Goal: Transaction & Acquisition: Download file/media

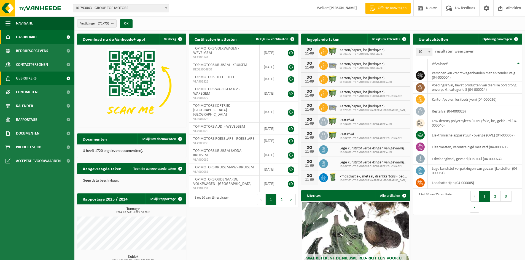
click at [46, 80] on link "Gebruikers" at bounding box center [37, 79] width 74 height 14
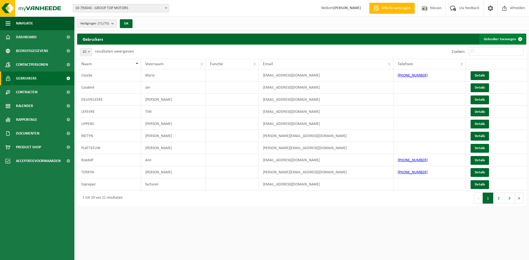
click at [494, 39] on link "Gebruiker toevoegen" at bounding box center [502, 39] width 46 height 11
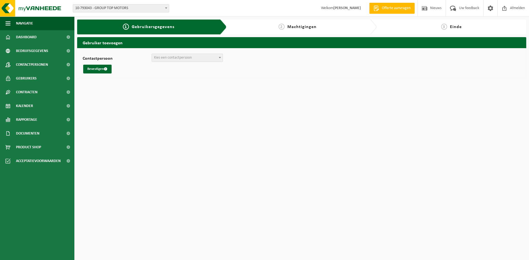
click at [202, 58] on span "Kies een contactpersoon" at bounding box center [187, 58] width 71 height 8
select select "0"
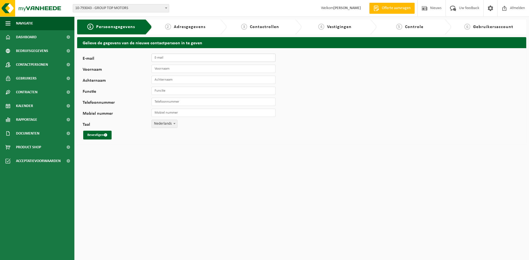
click at [170, 57] on input "E-mail" at bounding box center [214, 58] width 124 height 8
click at [174, 55] on input "E-mail" at bounding box center [214, 58] width 124 height 8
paste input "Ann.Roedolf@topmotors.be"
type input "Ann.Roedolf@topmotors.be"
click at [177, 67] on input "Voornaam" at bounding box center [214, 69] width 124 height 8
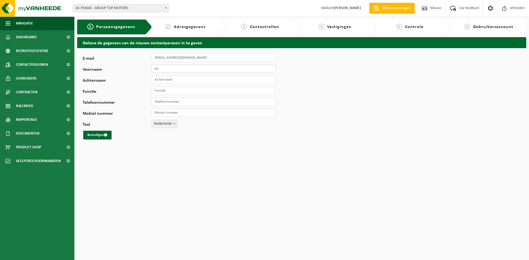
type input "An"
click at [159, 81] on input "Achternaam" at bounding box center [214, 80] width 124 height 8
type input "Roedolf"
click at [168, 93] on input "Functie" at bounding box center [214, 91] width 124 height 8
type input "Preventie"
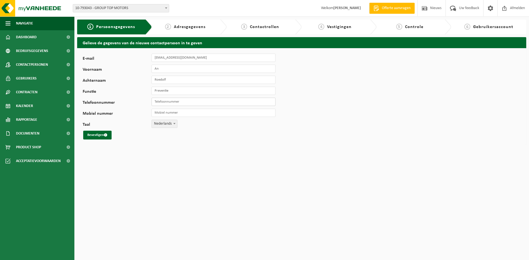
click at [183, 102] on input "Telefoonnummer" at bounding box center [214, 102] width 124 height 8
type input "0476462123"
drag, startPoint x: 178, startPoint y: 102, endPoint x: 125, endPoint y: 102, distance: 52.6
click at [125, 102] on div "Telefoonnummer 0476462123" at bounding box center [182, 102] width 198 height 8
click at [169, 113] on input "Mobiel nummer" at bounding box center [214, 113] width 124 height 8
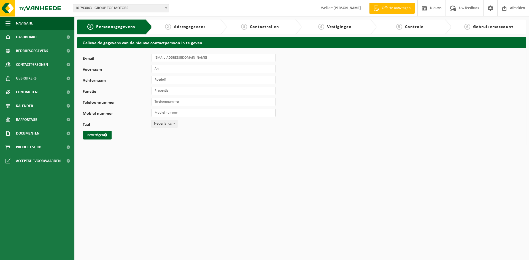
paste input "0476462123"
type input "0476462123"
click at [94, 133] on button "Bevestigen" at bounding box center [97, 135] width 28 height 9
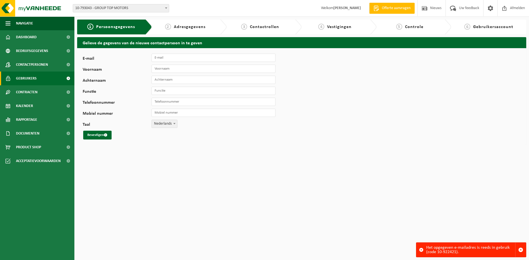
click at [36, 76] on link "Gebruikers" at bounding box center [37, 79] width 74 height 14
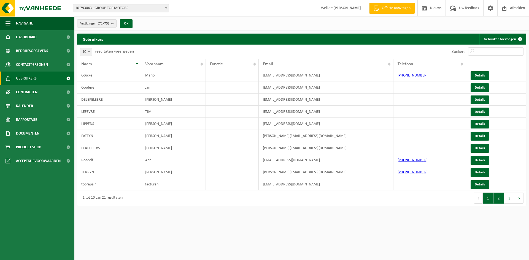
click at [495, 199] on button "2" at bounding box center [498, 198] width 11 height 11
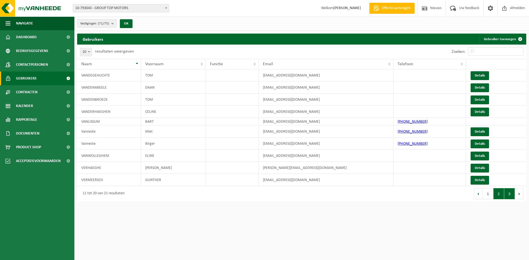
click at [510, 194] on button "3" at bounding box center [509, 193] width 11 height 11
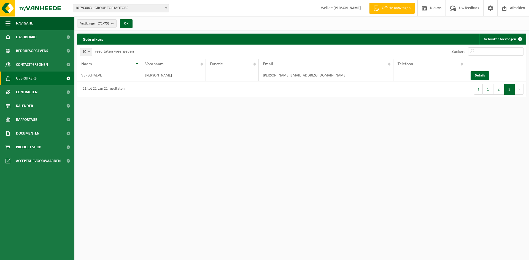
click at [486, 87] on button "1" at bounding box center [488, 89] width 11 height 11
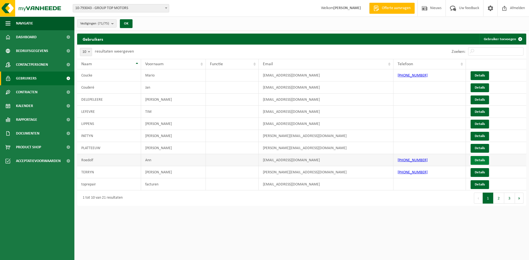
click at [481, 159] on link "Details" at bounding box center [480, 160] width 18 height 9
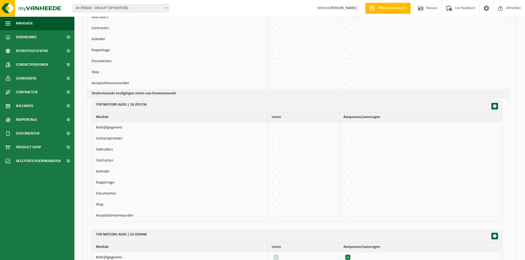
scroll to position [220, 0]
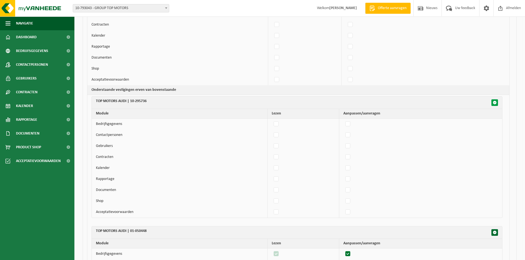
click at [493, 102] on span "button" at bounding box center [495, 103] width 4 height 4
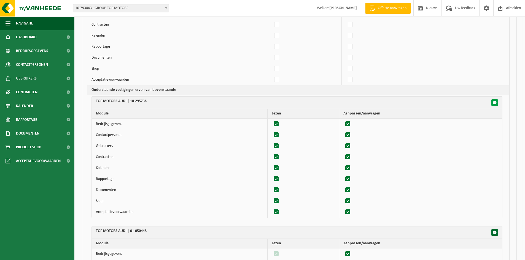
checkbox input "true"
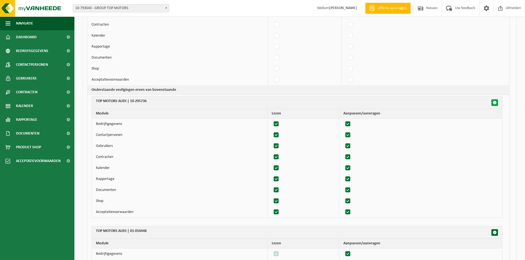
checkbox input "true"
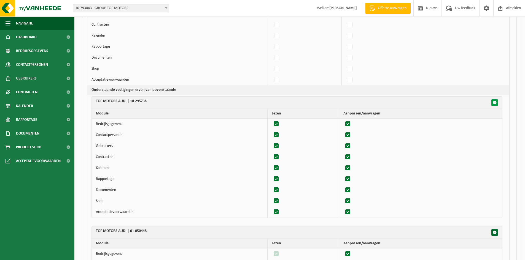
checkbox input "true"
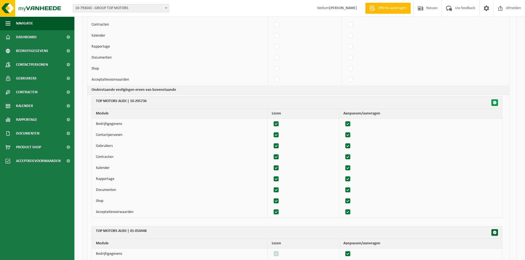
checkbox input "true"
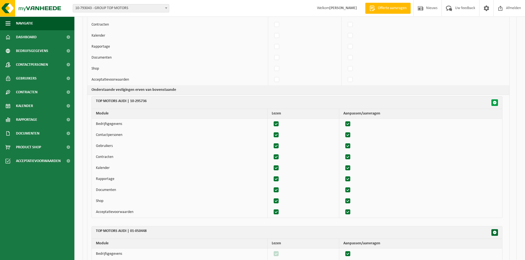
checkbox input "true"
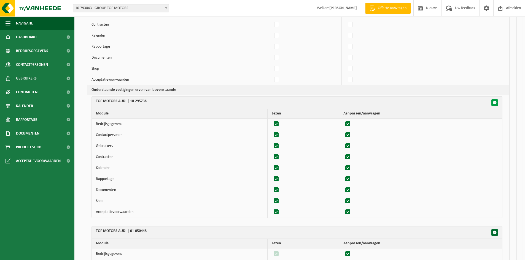
checkbox input "true"
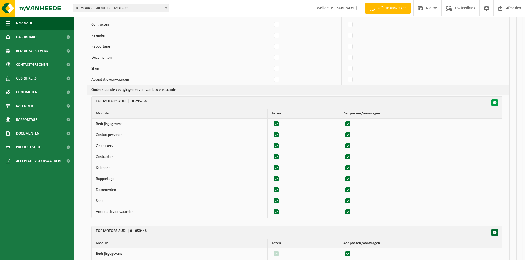
checkbox input "true"
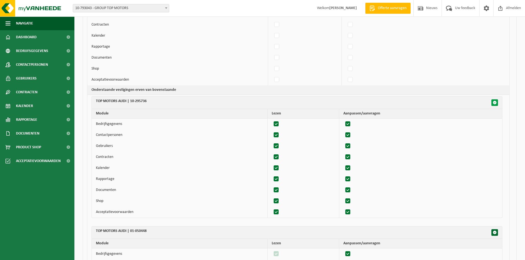
checkbox input "true"
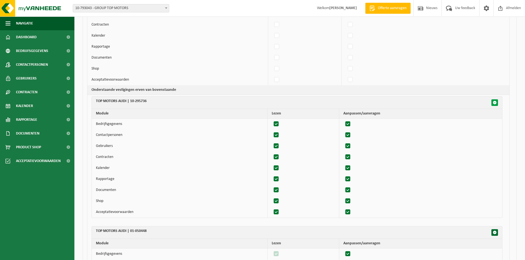
checkbox input "true"
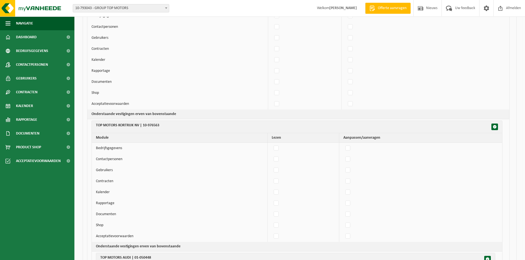
scroll to position [1956, 0]
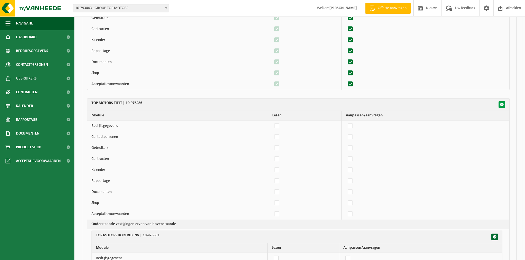
click at [503, 104] on span "button" at bounding box center [502, 105] width 4 height 4
checkbox input "false"
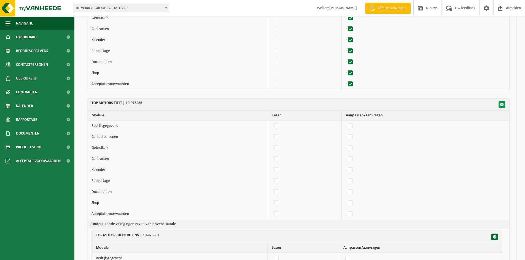
checkbox input "false"
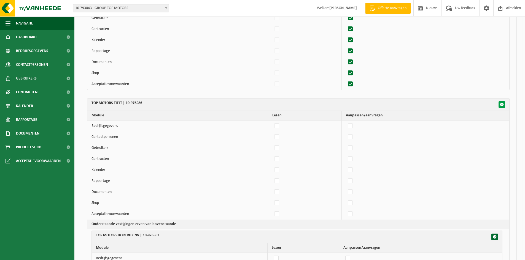
checkbox input "false"
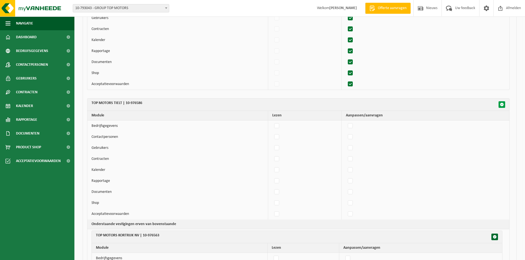
checkbox input "false"
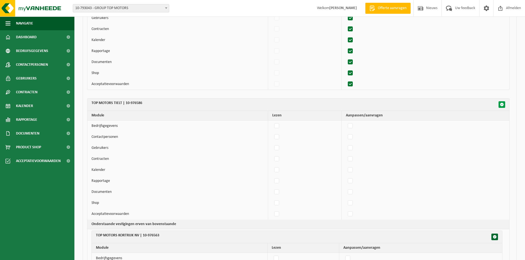
checkbox input "false"
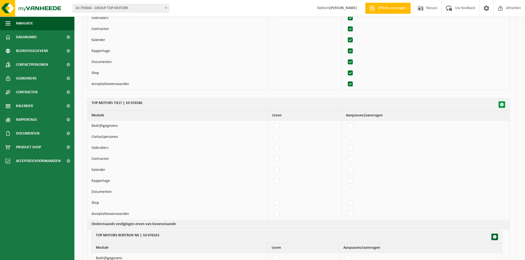
checkbox input "false"
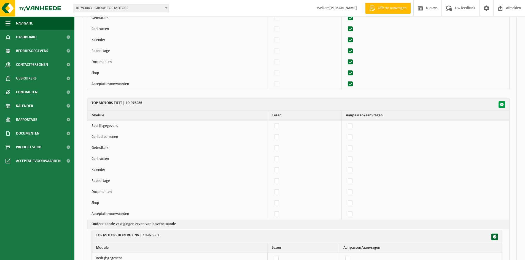
checkbox input "false"
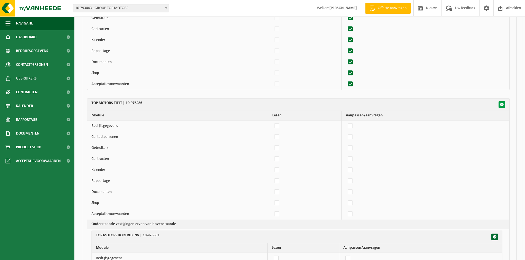
checkbox input "false"
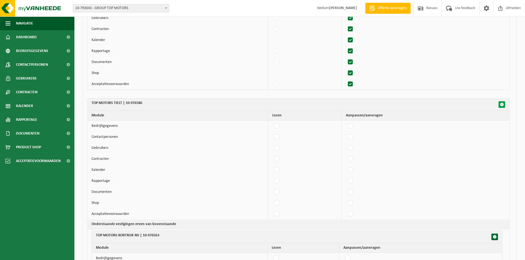
checkbox input "false"
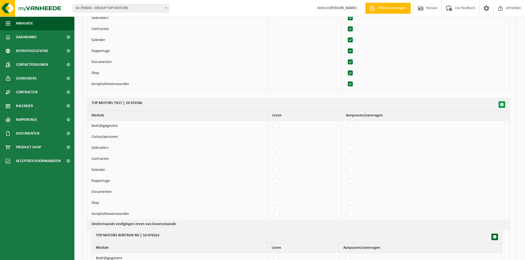
checkbox input "false"
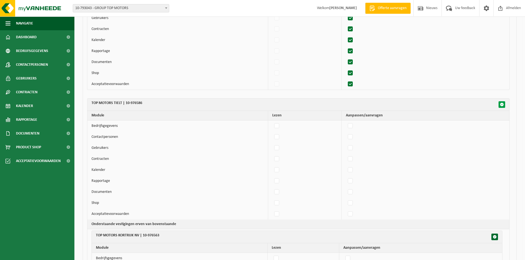
checkbox input "false"
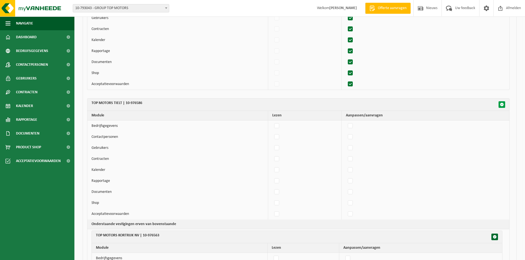
checkbox input "false"
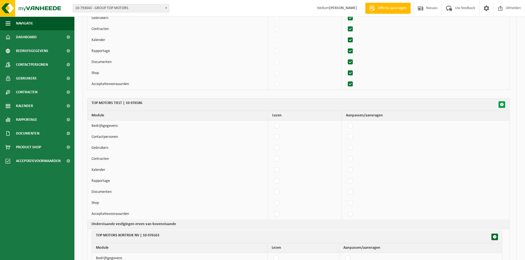
checkbox input "false"
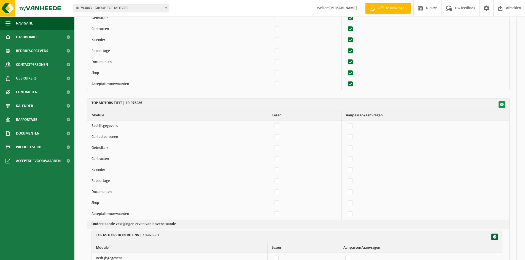
checkbox input "false"
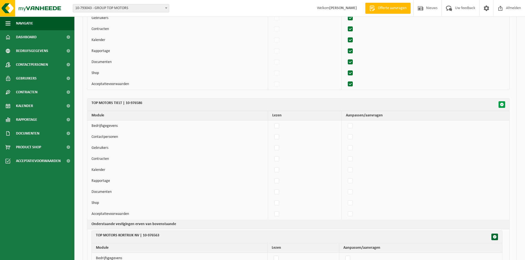
checkbox input "false"
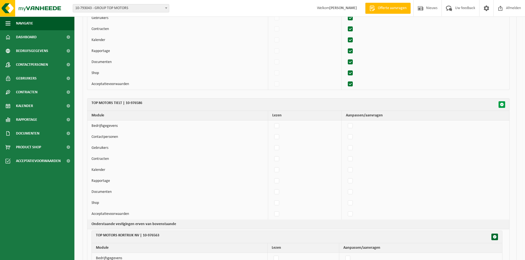
checkbox input "false"
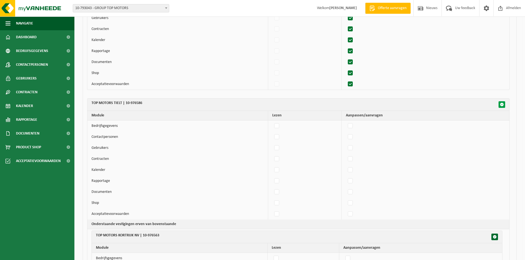
checkbox input "false"
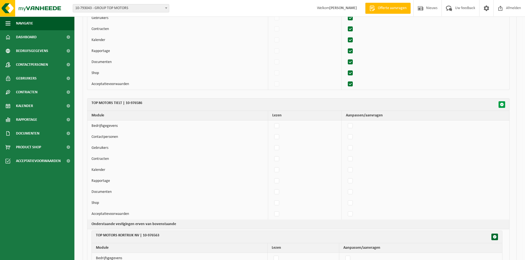
checkbox input "false"
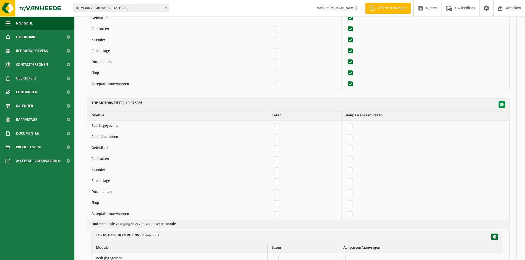
checkbox input "false"
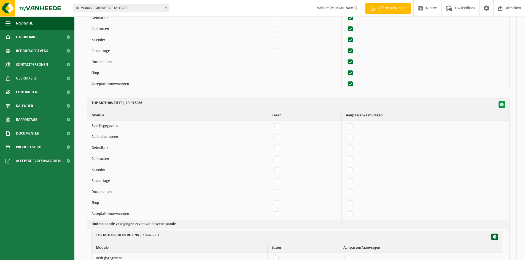
checkbox input "false"
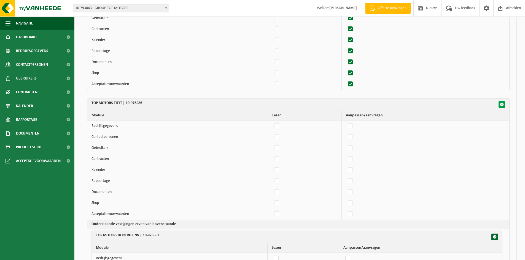
checkbox input "false"
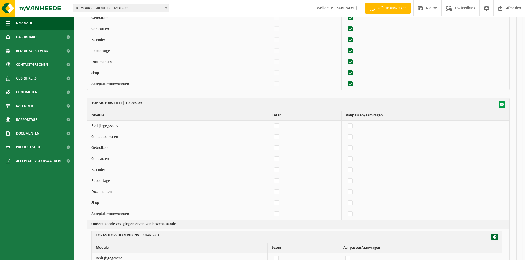
checkbox input "false"
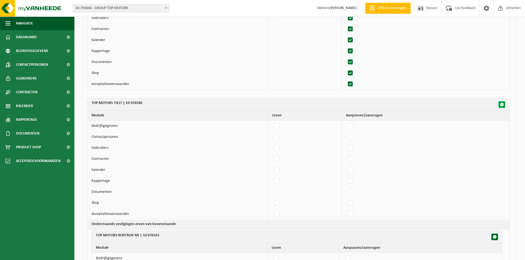
checkbox input "false"
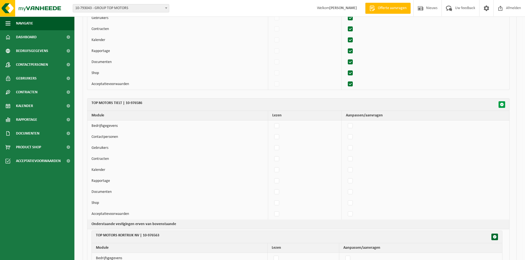
checkbox input "false"
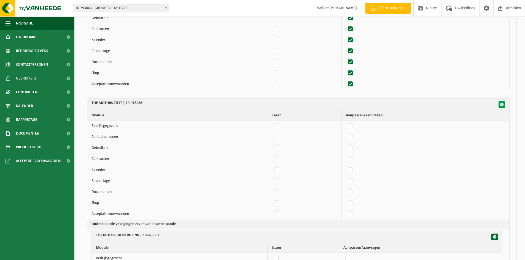
checkbox input "false"
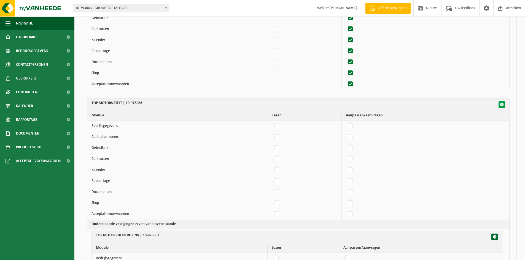
checkbox input "false"
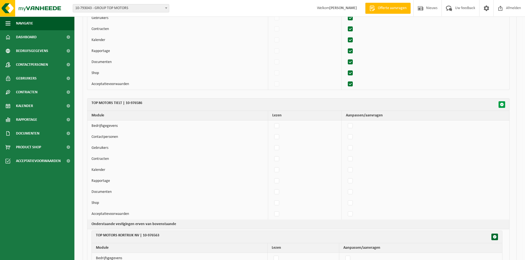
checkbox input "false"
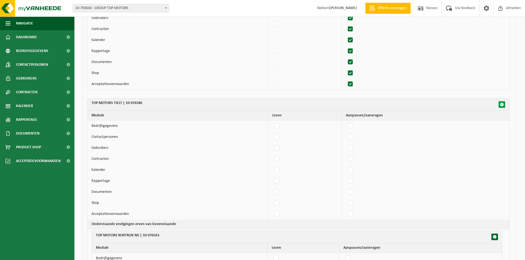
checkbox input "false"
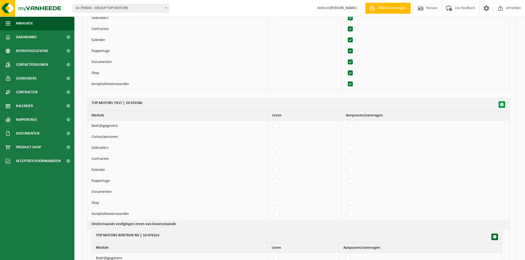
checkbox input "false"
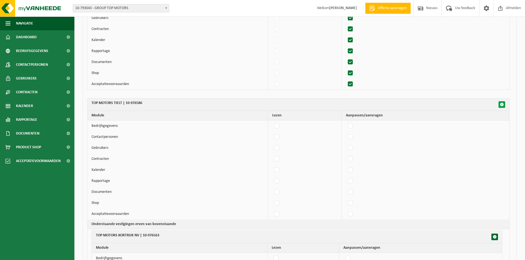
checkbox input "false"
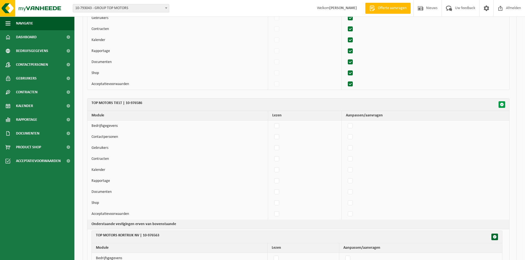
checkbox input "false"
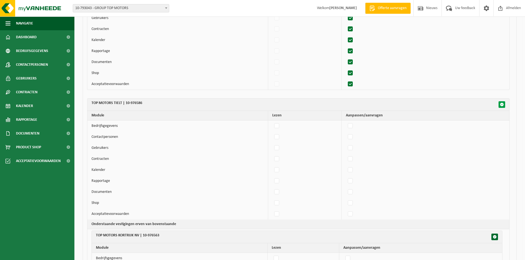
checkbox input "false"
click at [501, 104] on span "button" at bounding box center [502, 105] width 4 height 4
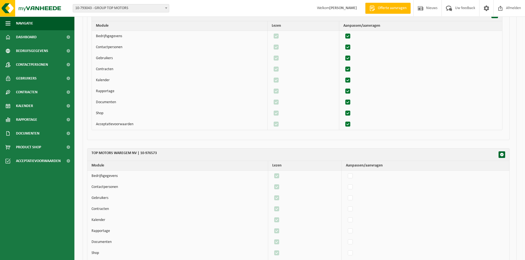
scroll to position [7080, 0]
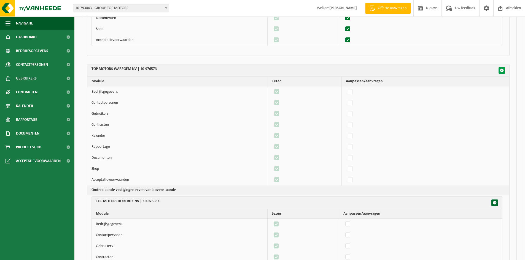
click at [503, 70] on span "button" at bounding box center [502, 71] width 4 height 4
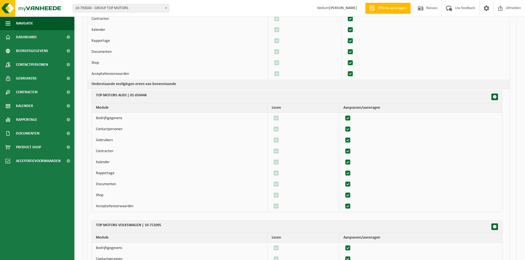
scroll to position [9858, 0]
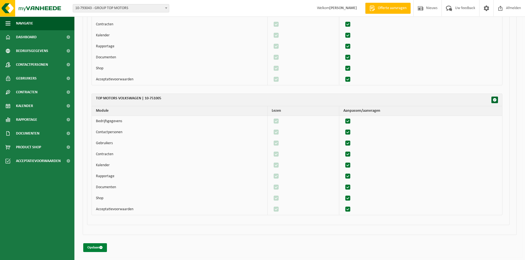
click at [91, 247] on button "Opslaan" at bounding box center [95, 248] width 24 height 9
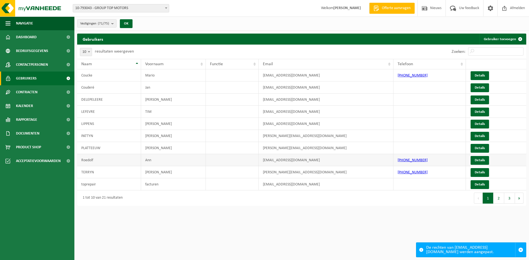
click at [94, 157] on td "Roedolf" at bounding box center [109, 160] width 64 height 12
click at [97, 159] on td "Roedolf" at bounding box center [109, 160] width 64 height 12
click at [519, 249] on span "button" at bounding box center [520, 250] width 5 height 5
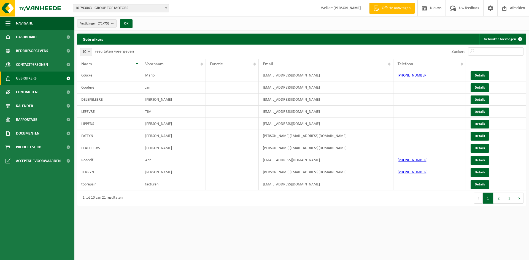
click at [132, 8] on span "10-793043 - GROUP TOP MOTORS" at bounding box center [121, 8] width 96 height 8
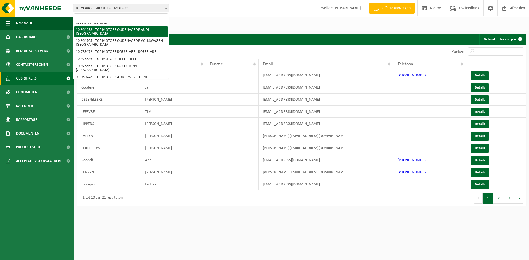
scroll to position [110, 0]
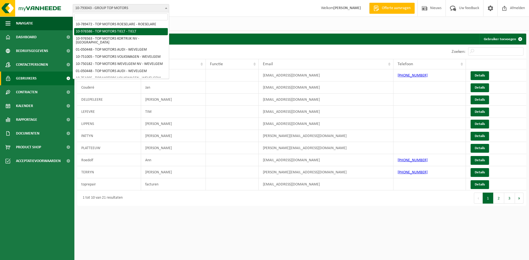
select select "158928"
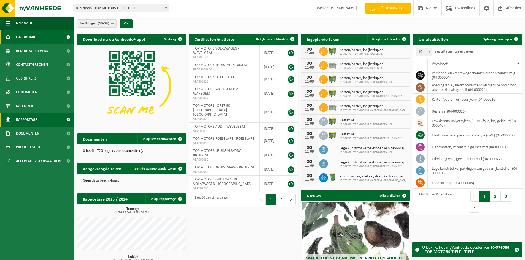
click at [35, 117] on span "Rapportage" at bounding box center [26, 120] width 21 height 14
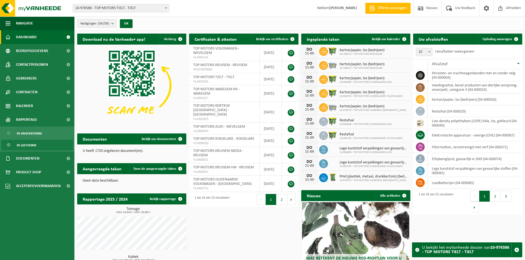
click at [36, 144] on span "In lijstvorm" at bounding box center [26, 145] width 19 height 10
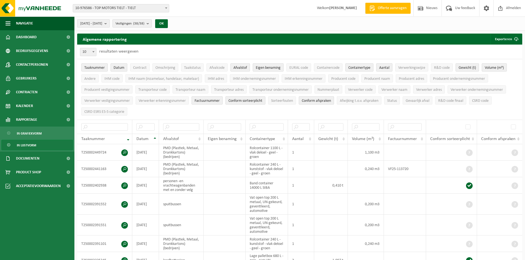
click at [109, 23] on b "submit" at bounding box center [106, 24] width 5 height 8
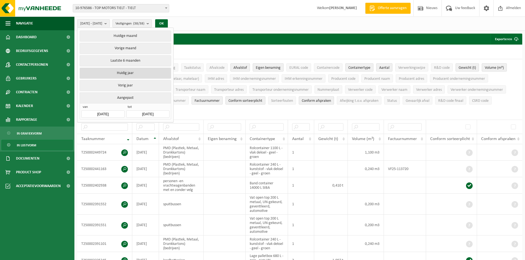
click at [128, 74] on button "Huidig jaar" at bounding box center [125, 73] width 91 height 11
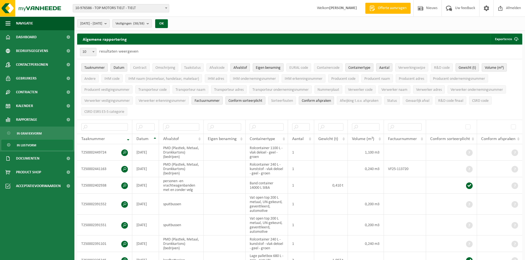
click at [152, 25] on button "Vestigingen (38/38)" at bounding box center [131, 23] width 39 height 8
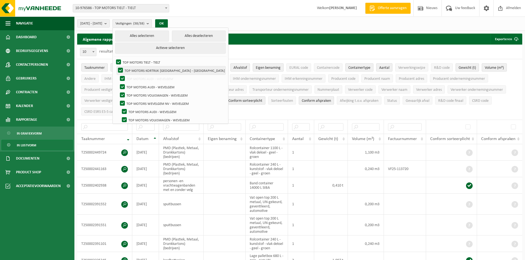
click at [133, 69] on label "TOP MOTORS KORTRIJK NV - KORTRIJK" at bounding box center [171, 70] width 109 height 8
click at [116, 66] on input "TOP MOTORS KORTRIJK NV - KORTRIJK" at bounding box center [116, 66] width 0 height 0
checkbox input "false"
click at [213, 33] on button "Alles deselecteren" at bounding box center [199, 36] width 54 height 11
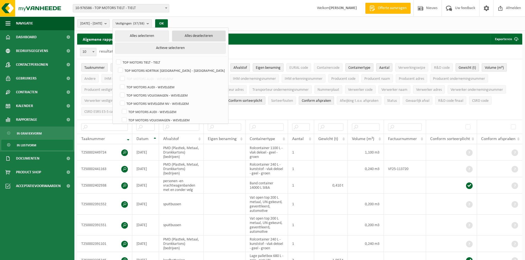
checkbox input "false"
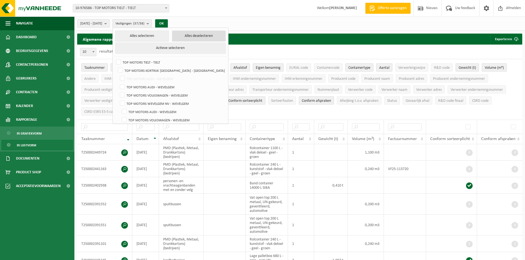
checkbox input "false"
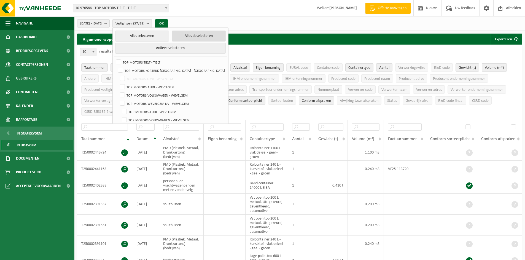
checkbox input "false"
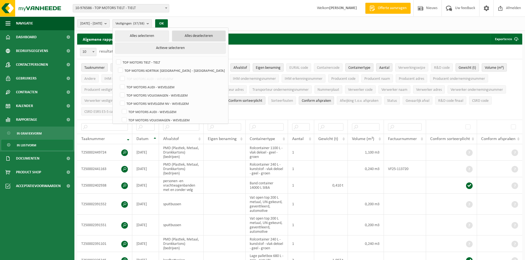
checkbox input "false"
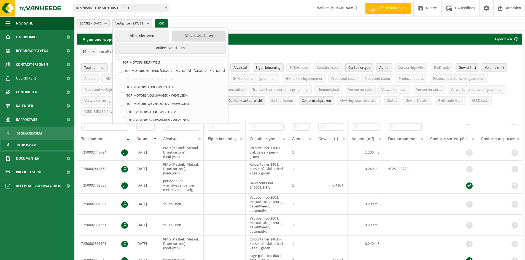
checkbox input "false"
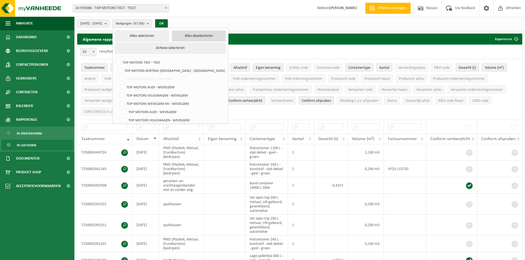
checkbox input "false"
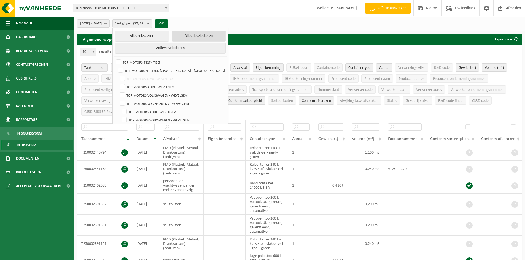
checkbox input "false"
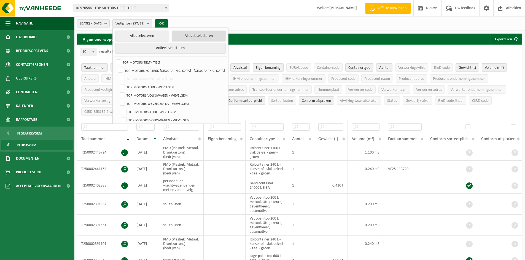
checkbox input "false"
click at [134, 60] on label "TOP MOTORS TIELT - TIELT" at bounding box center [170, 62] width 110 height 8
click at [114, 58] on input "TOP MOTORS TIELT - TIELT" at bounding box center [114, 58] width 0 height 0
checkbox input "true"
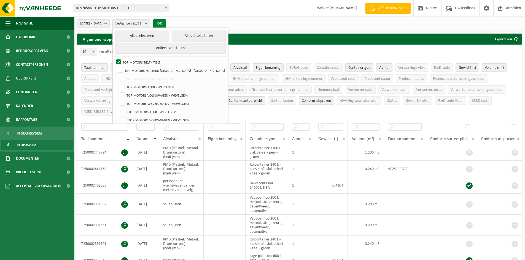
click at [166, 24] on button "OK" at bounding box center [159, 23] width 13 height 9
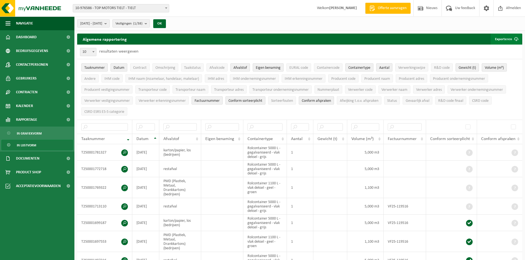
click at [502, 39] on button "Exporteren" at bounding box center [505, 39] width 31 height 11
click at [504, 63] on link "Alle beschikbare kolommen" at bounding box center [496, 61] width 50 height 11
click at [166, 8] on b at bounding box center [166, 7] width 2 height 1
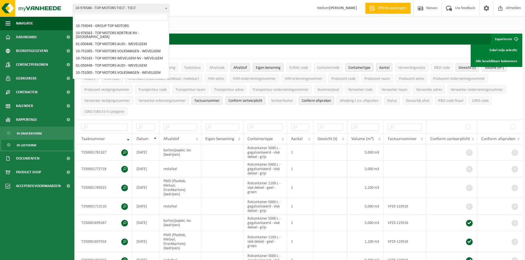
scroll to position [101, 0]
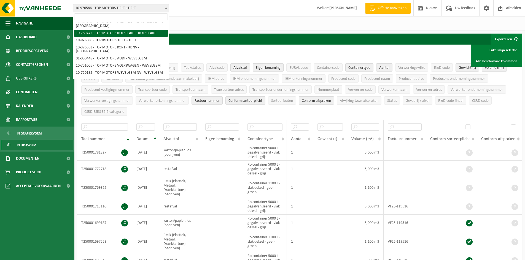
select select "29654"
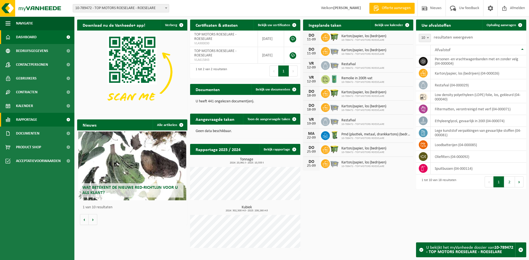
click at [39, 117] on link "Rapportage" at bounding box center [37, 120] width 74 height 14
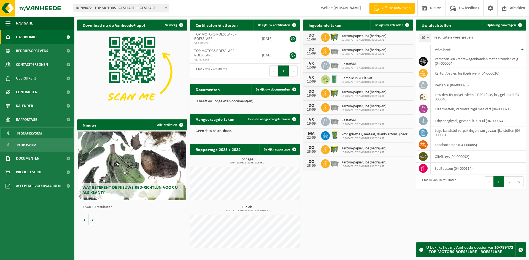
click at [30, 133] on span "In grafiekvorm" at bounding box center [29, 133] width 25 height 10
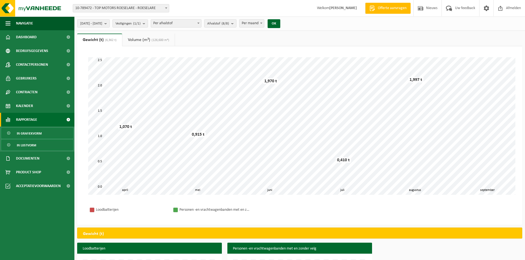
click at [31, 147] on span "In lijstvorm" at bounding box center [26, 145] width 19 height 10
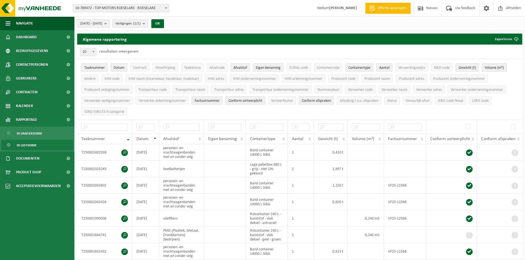
click at [109, 21] on b "submit" at bounding box center [106, 24] width 5 height 8
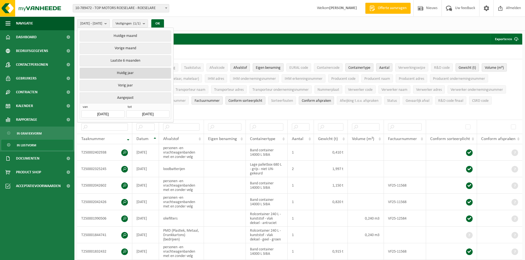
click at [135, 74] on button "Huidig jaar" at bounding box center [125, 73] width 91 height 11
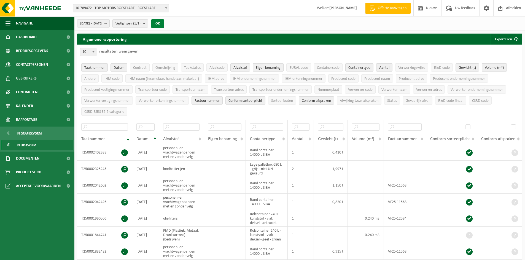
click at [164, 21] on button "OK" at bounding box center [157, 23] width 13 height 9
click at [507, 38] on button "Exporteren" at bounding box center [505, 39] width 31 height 11
click at [509, 60] on link "Alle beschikbare kolommen" at bounding box center [496, 61] width 50 height 11
